Goal: Navigation & Orientation: Find specific page/section

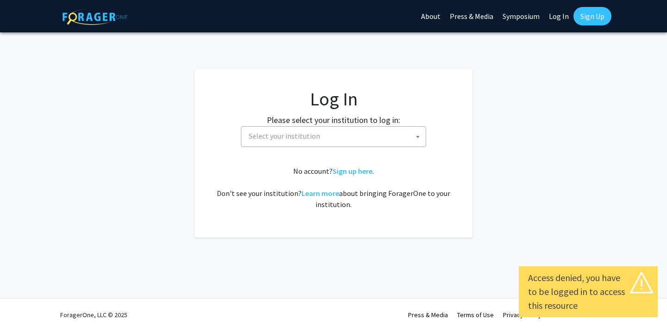
select select
click at [392, 133] on span "Select your institution" at bounding box center [335, 136] width 181 height 19
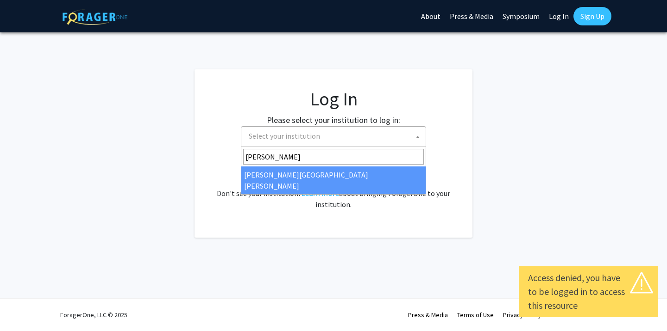
type input "[PERSON_NAME]"
select select "1"
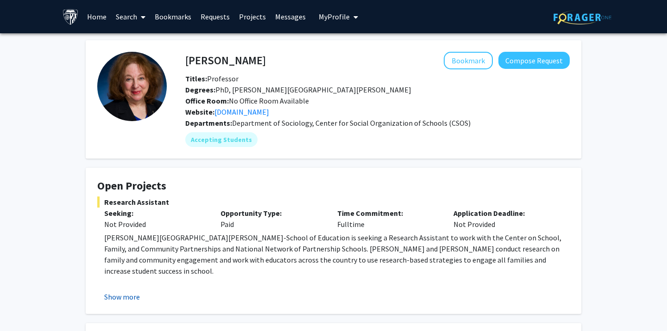
click at [131, 296] on button "Show more" at bounding box center [122, 297] width 36 height 11
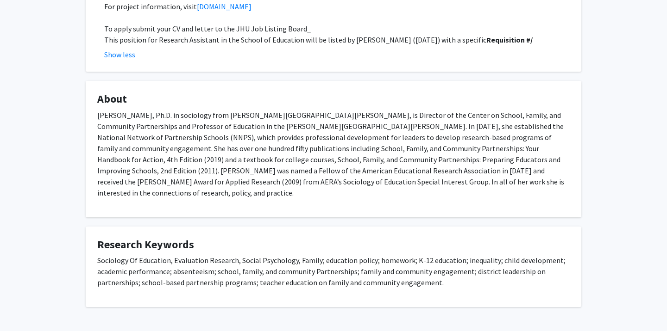
scroll to position [599, 0]
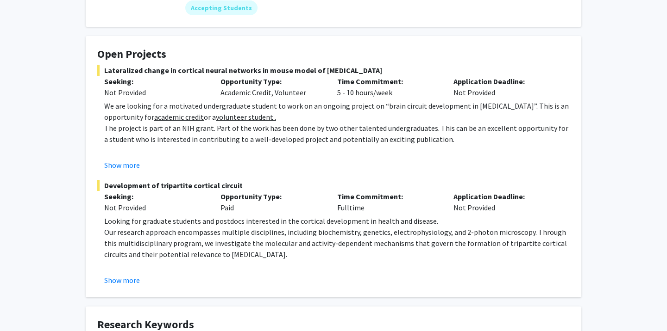
scroll to position [131, 0]
